Goal: Information Seeking & Learning: Check status

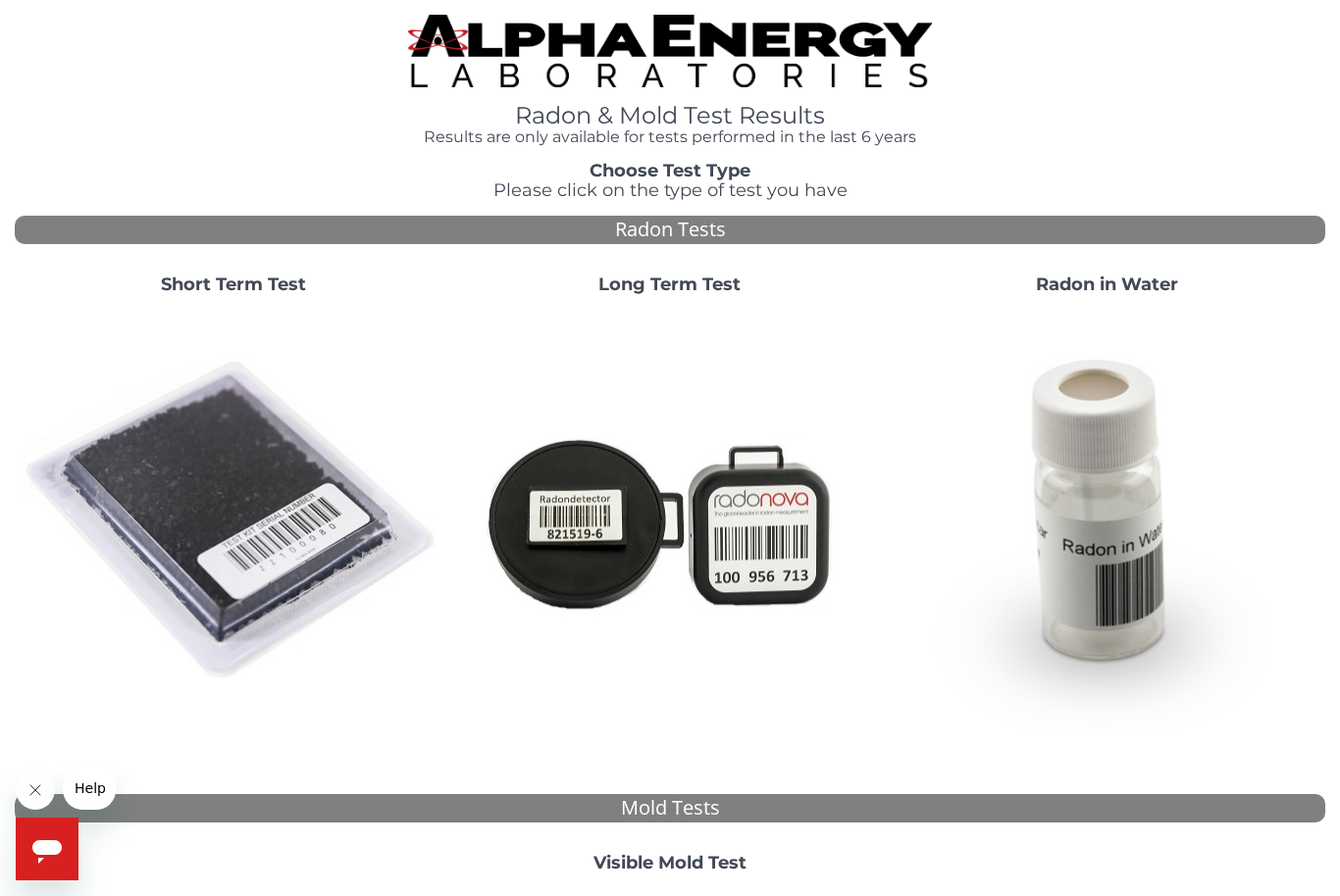
click at [229, 499] on img at bounding box center [233, 522] width 421 height 421
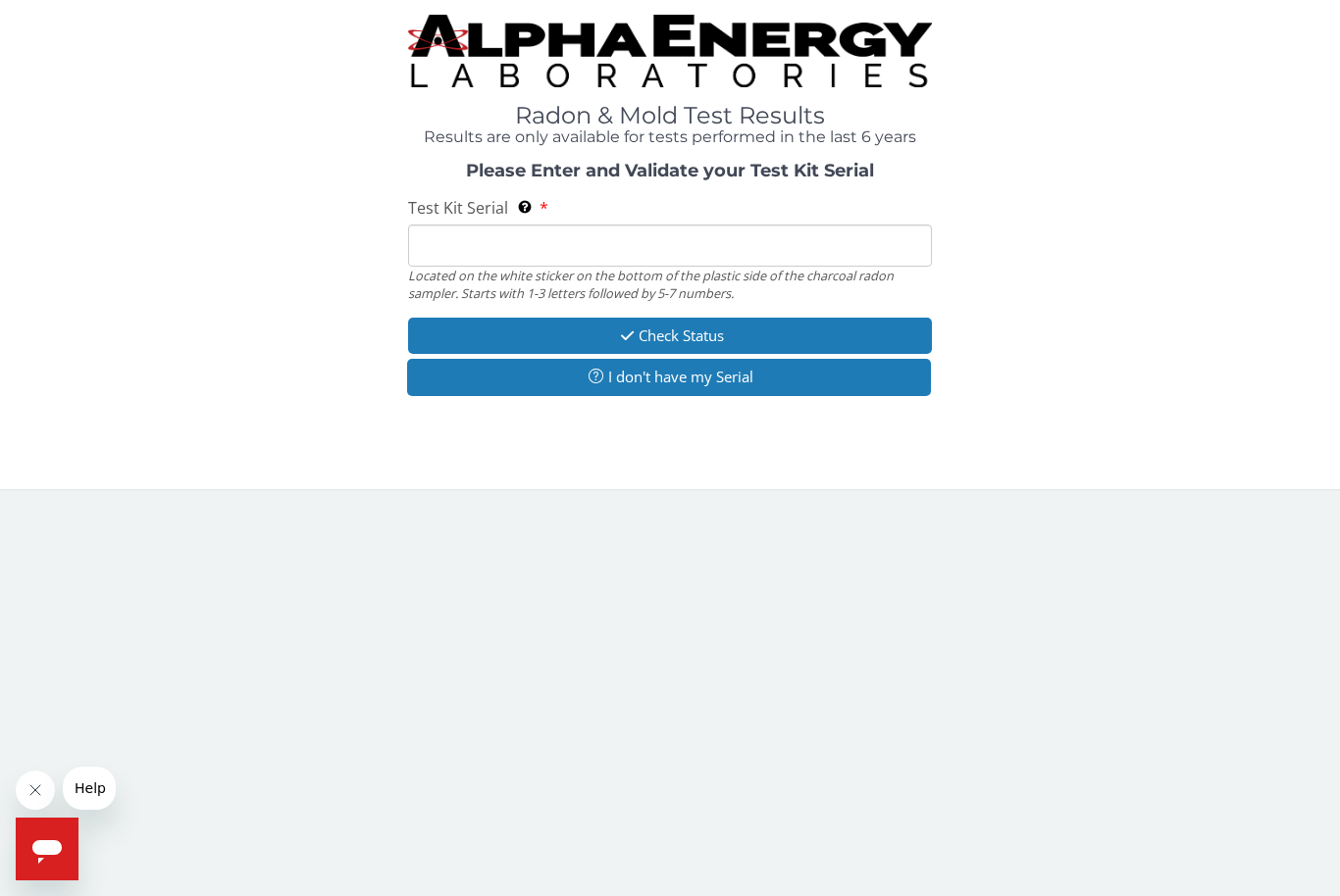
click at [590, 243] on input "Test Kit Serial Located on the white sticker on the bottom of the plastic side …" at bounding box center [670, 245] width 524 height 42
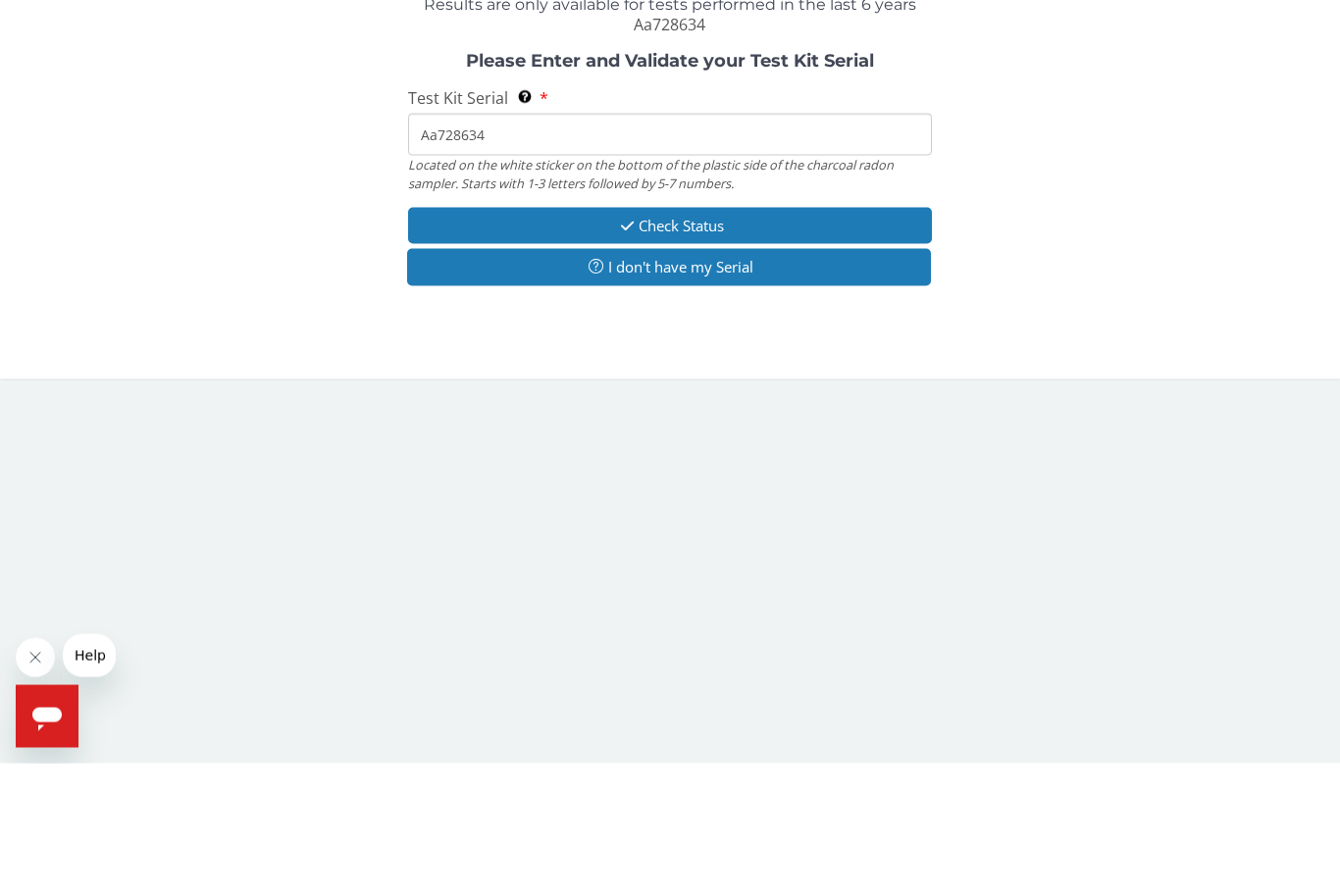
type input "Aa728634"
click at [777, 340] on button "Check Status" at bounding box center [670, 358] width 524 height 37
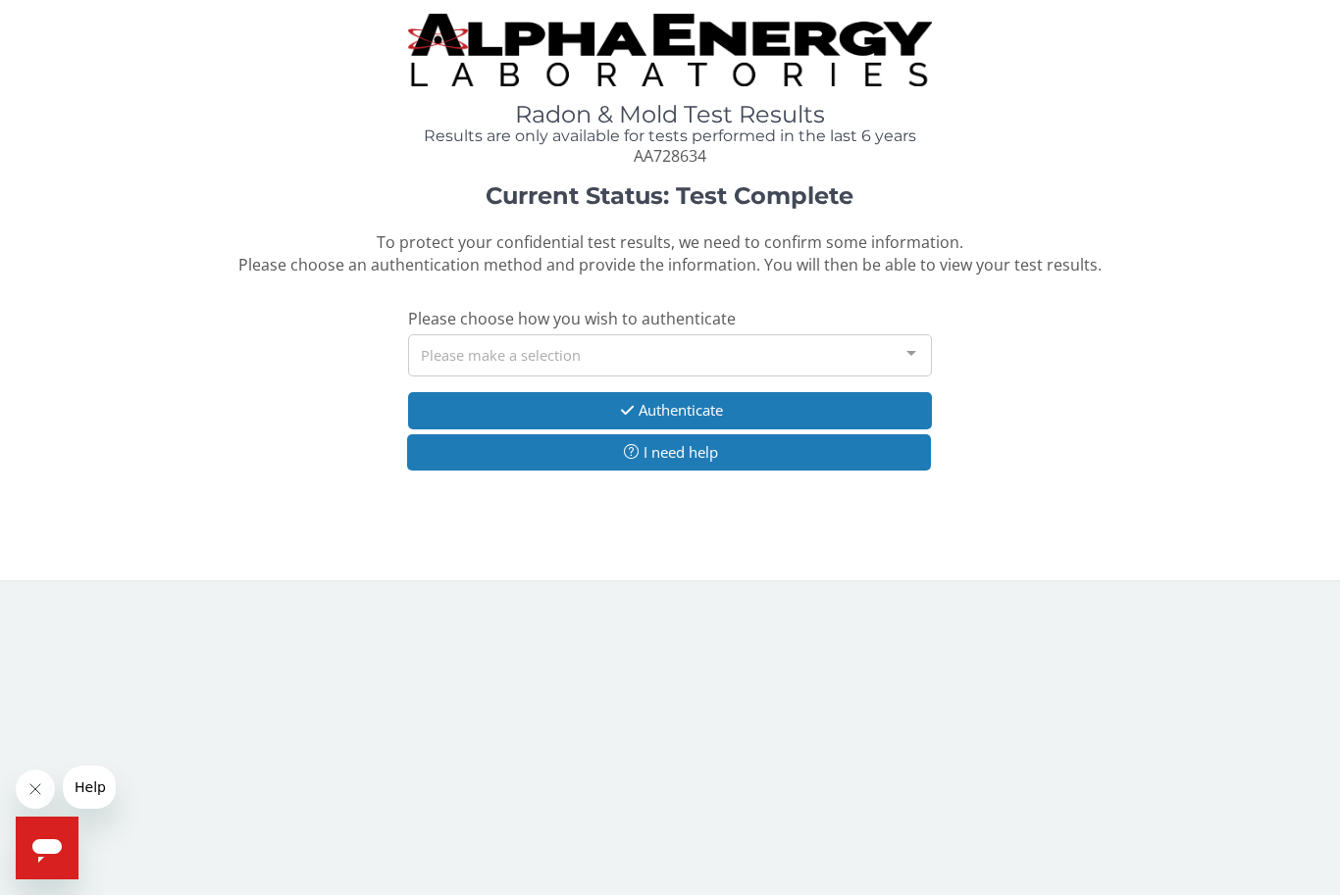
click at [903, 346] on div at bounding box center [911, 355] width 40 height 38
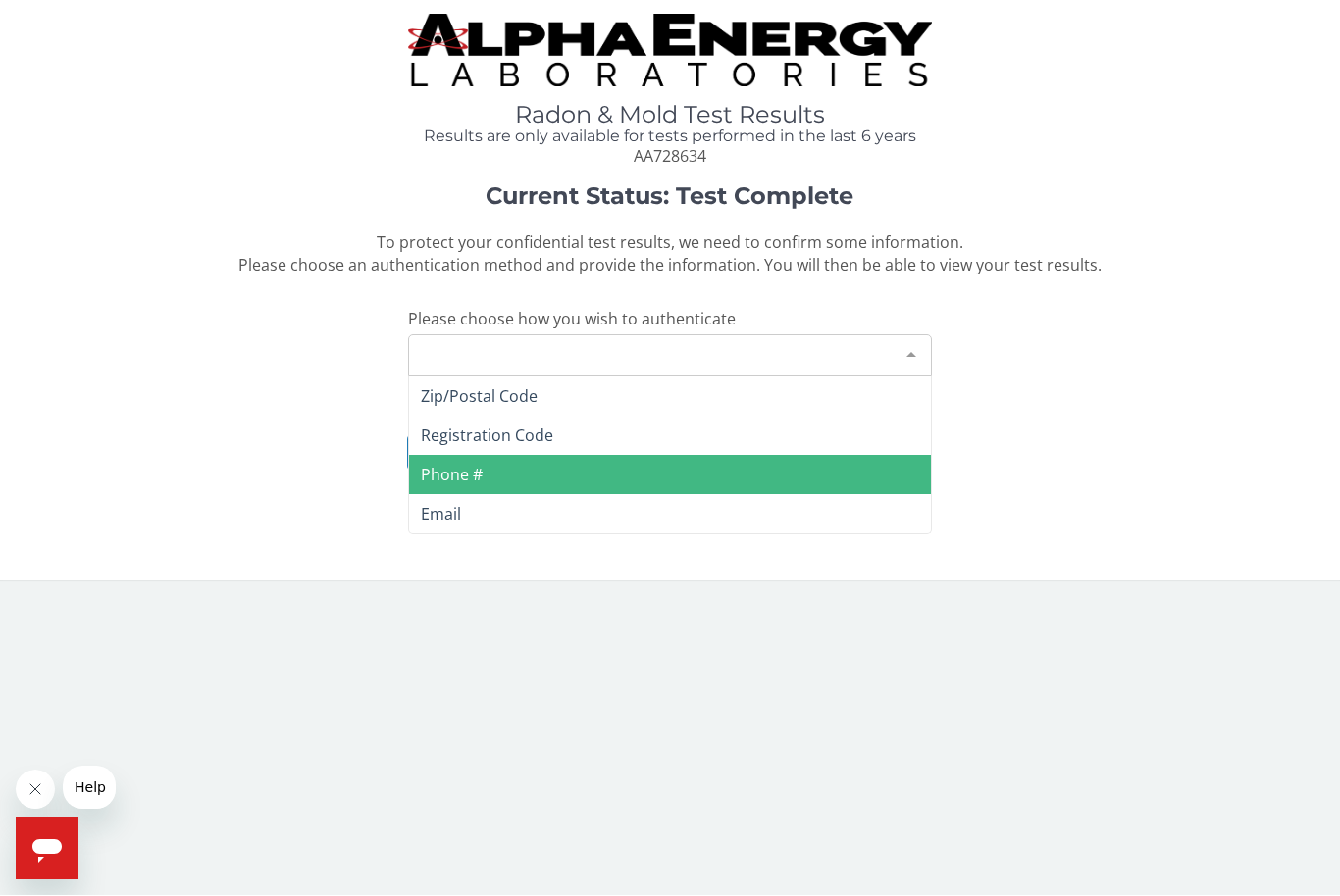
click at [461, 480] on span "Phone #" at bounding box center [670, 476] width 522 height 40
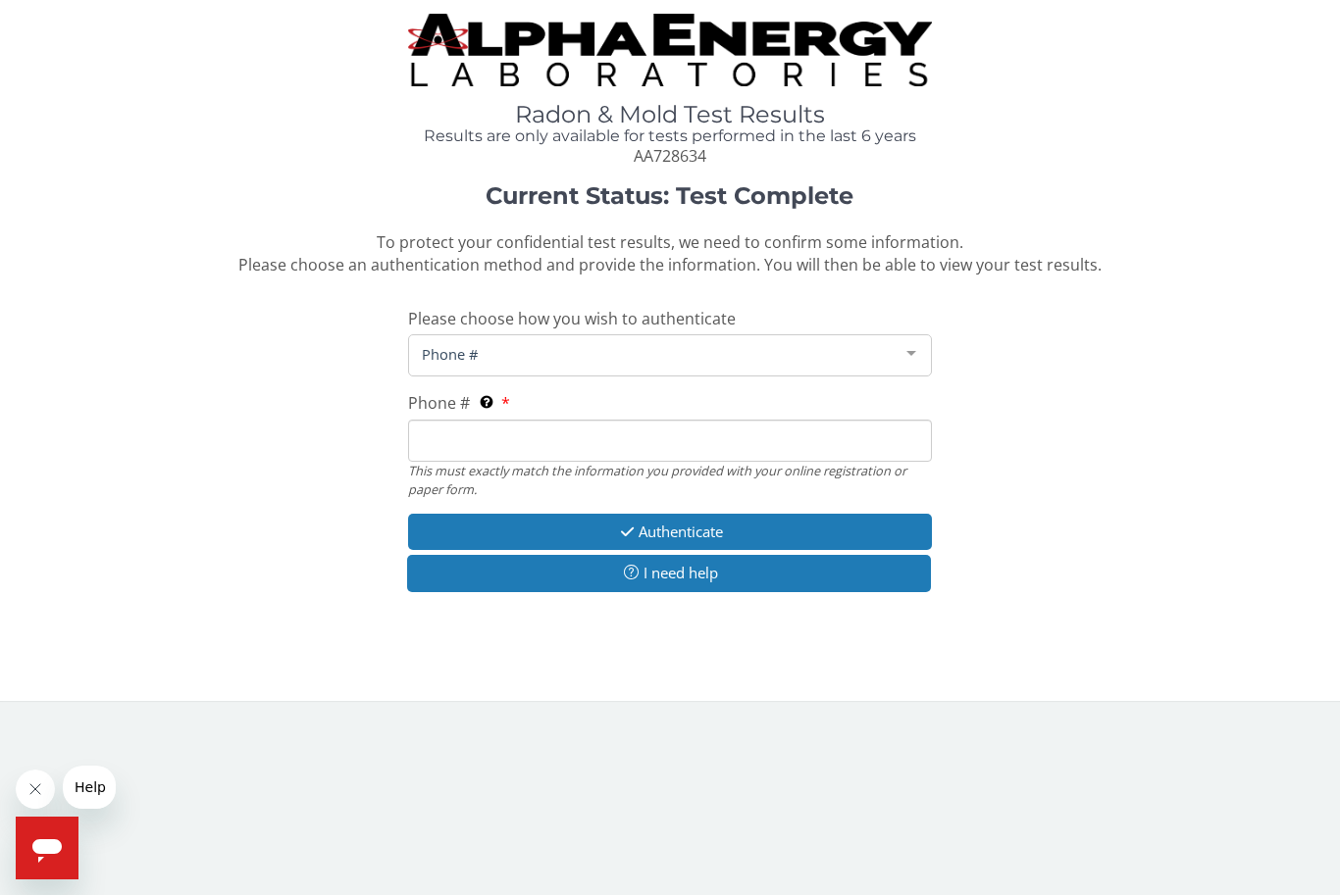
click at [605, 356] on span "Phone #" at bounding box center [654, 355] width 474 height 22
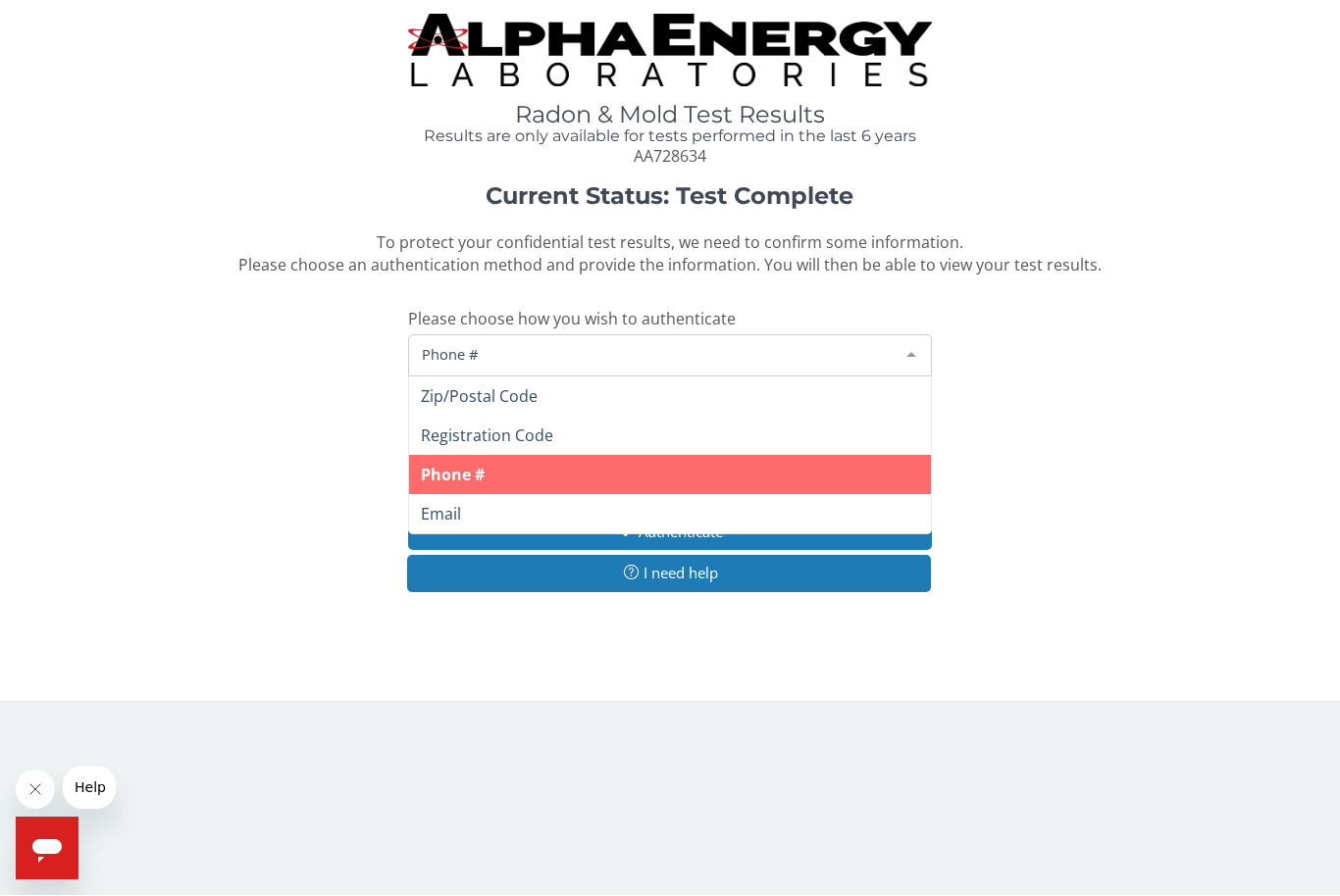
click at [700, 476] on span "Phone #" at bounding box center [670, 476] width 522 height 40
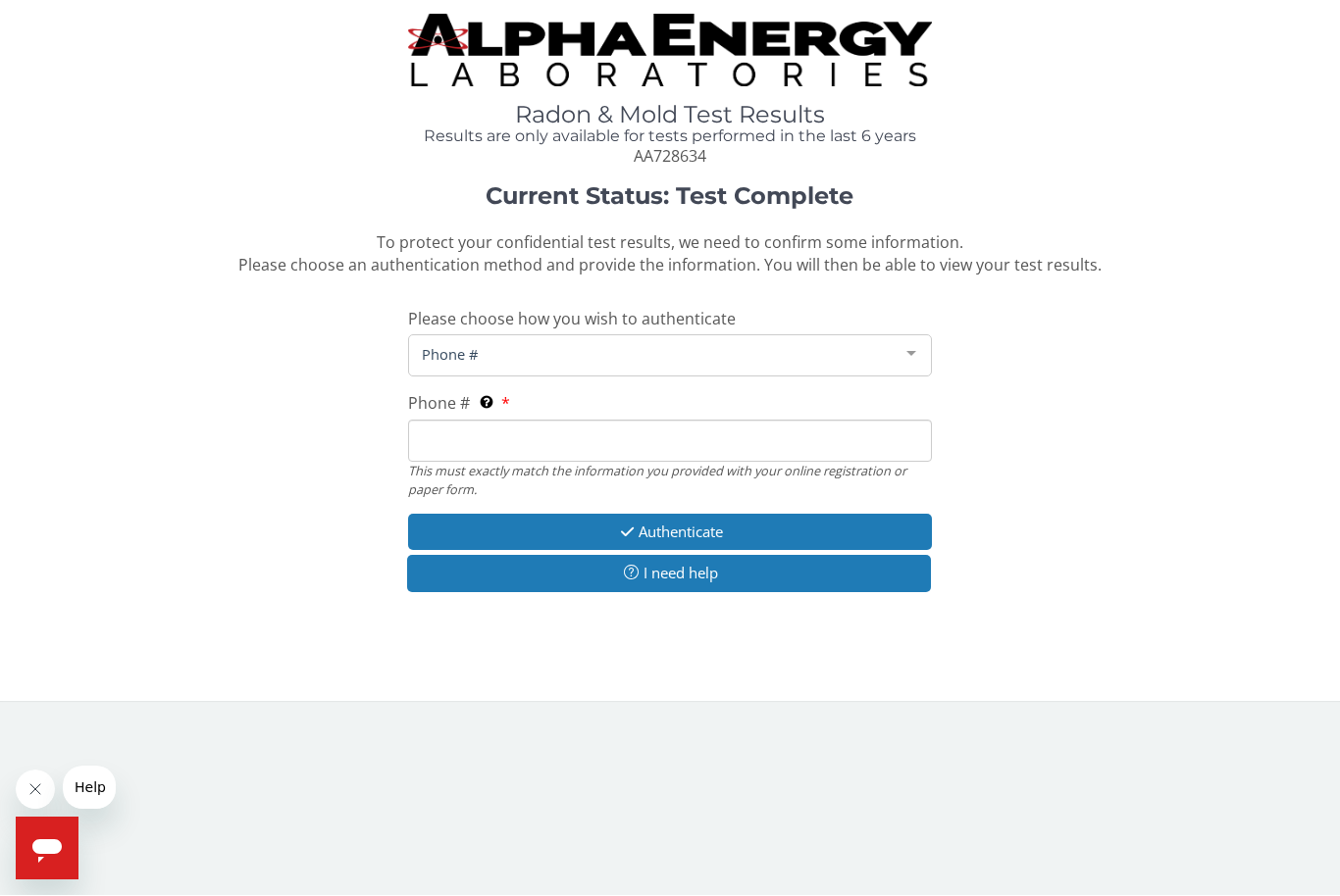
click at [651, 443] on input "Phone # This must exactly match the information you provided with your online r…" at bounding box center [670, 442] width 524 height 42
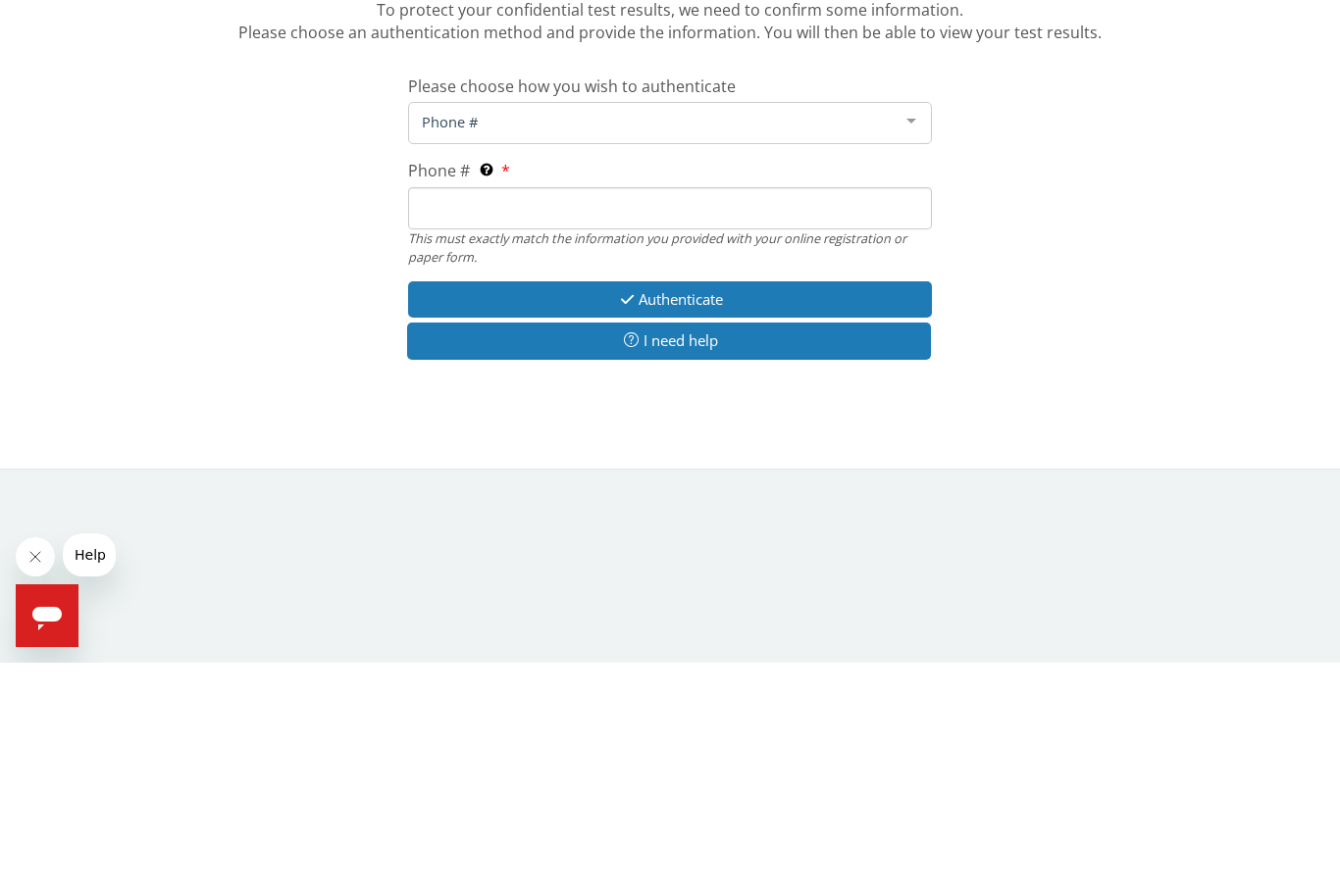
type input "[PHONE_NUMBER]"
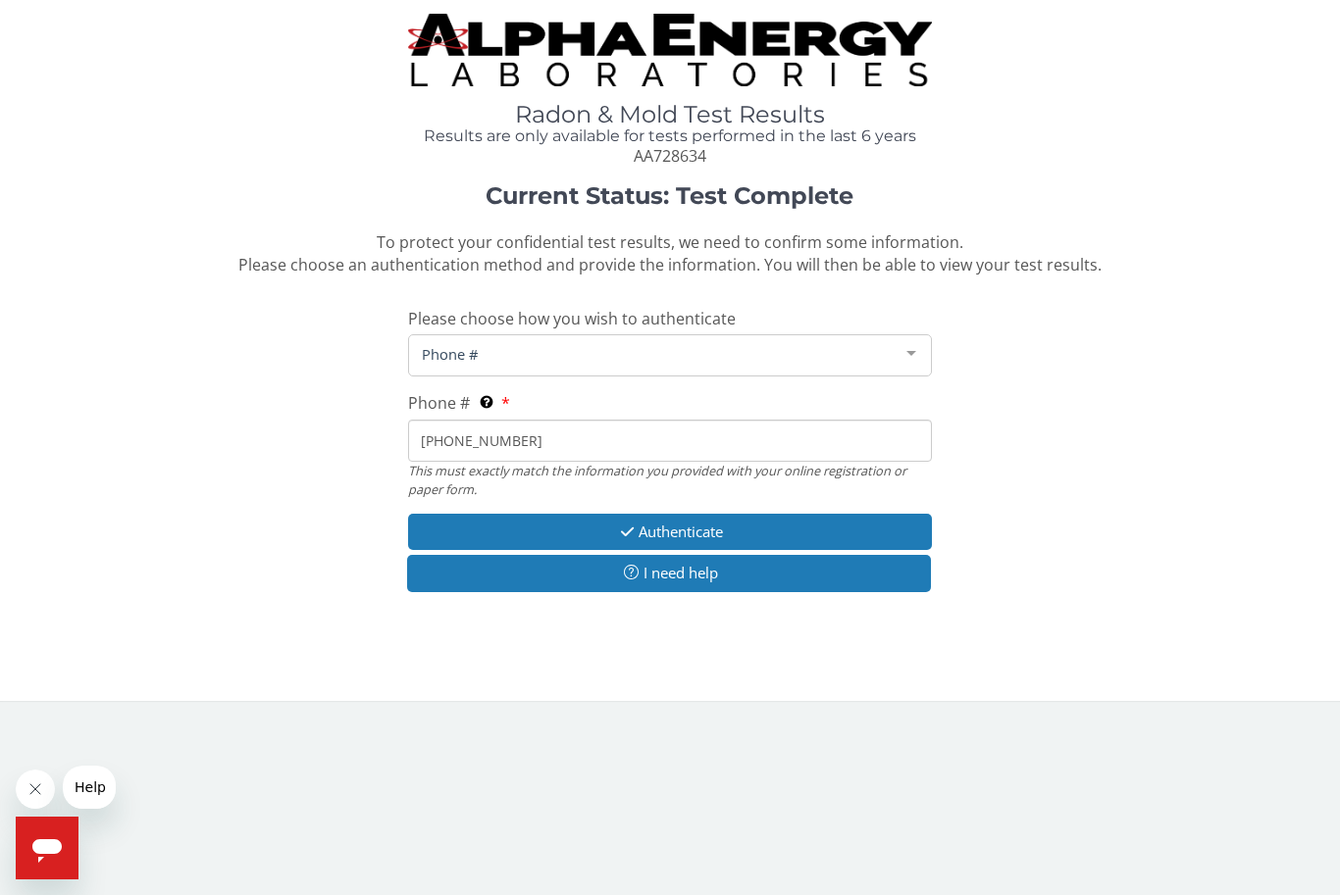
click at [700, 528] on button "Authenticate" at bounding box center [670, 532] width 524 height 37
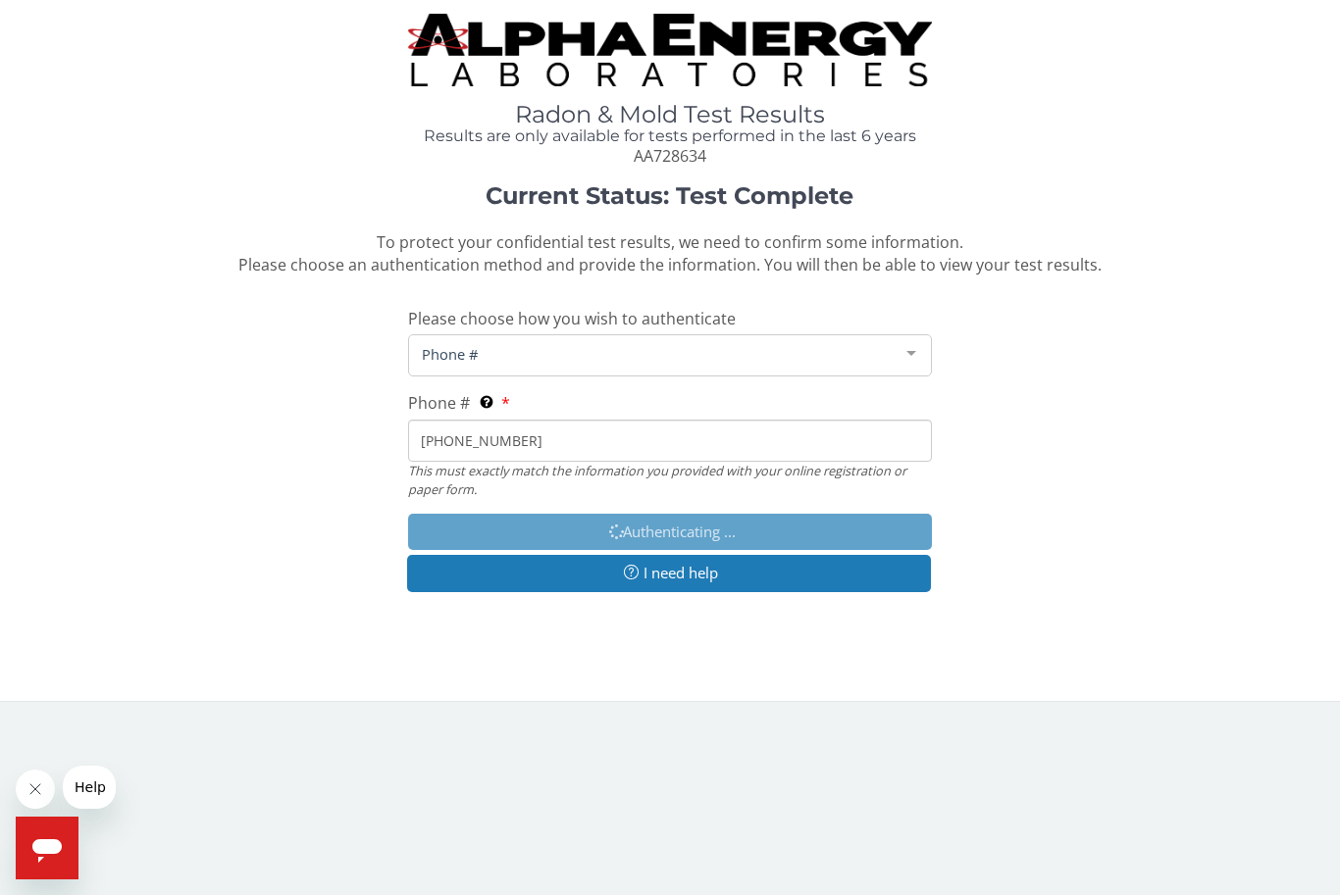
scroll to position [1, 0]
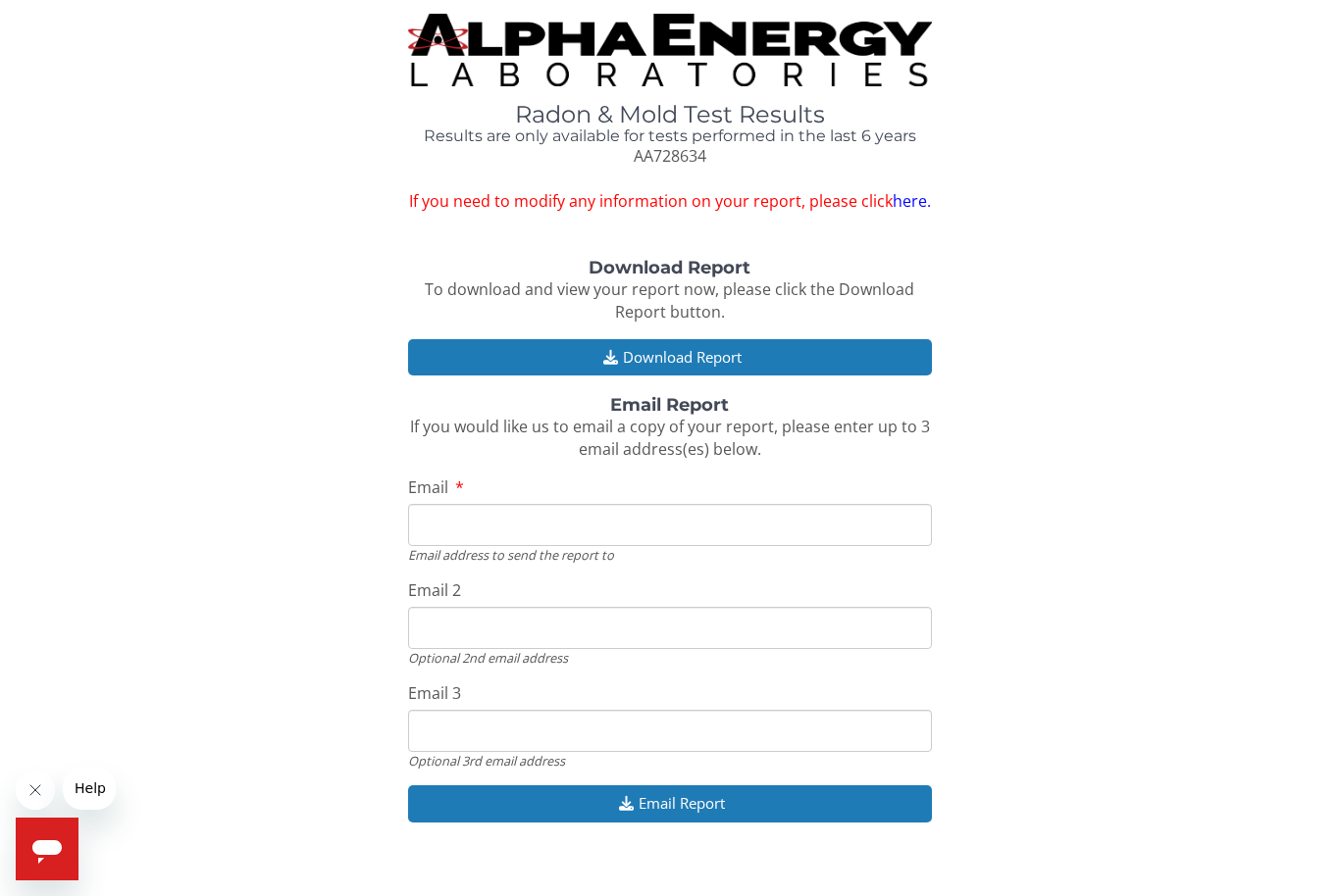
click at [742, 346] on button "Download Report" at bounding box center [670, 357] width 524 height 37
